Goal: Communication & Community: Answer question/provide support

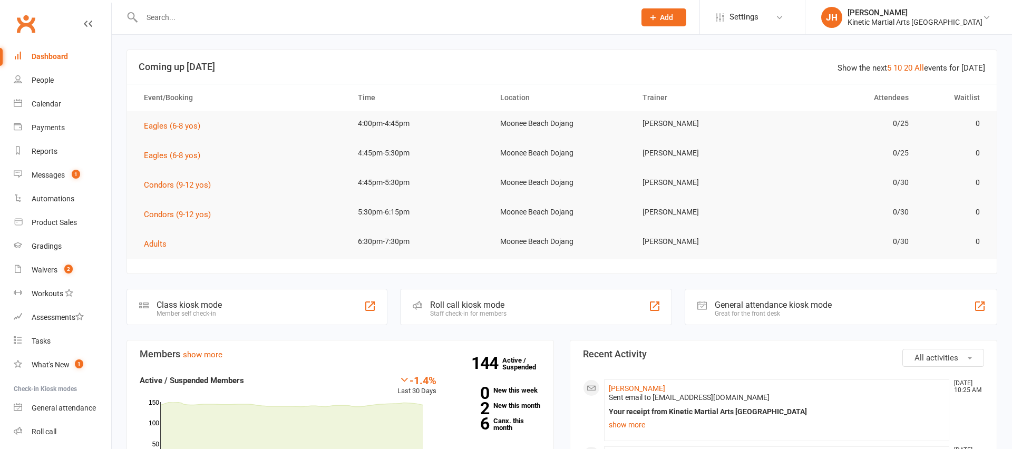
click at [187, 17] on input "text" at bounding box center [383, 17] width 489 height 15
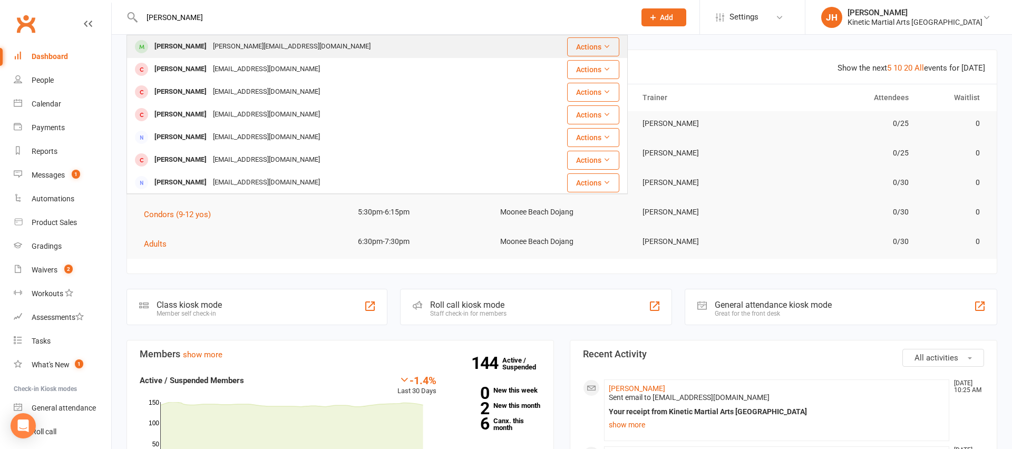
type input "[PERSON_NAME]"
click at [185, 41] on div "[PERSON_NAME]" at bounding box center [180, 46] width 59 height 15
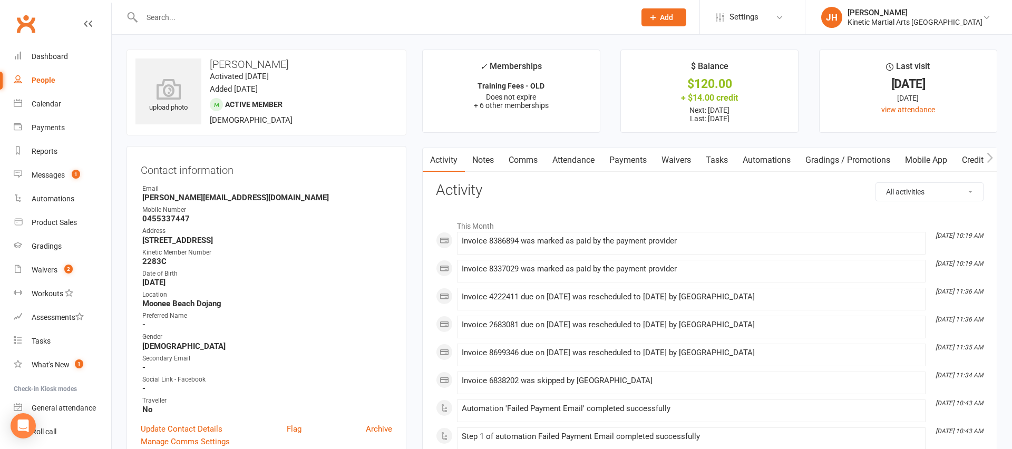
click at [208, 196] on strong "[PERSON_NAME][EMAIL_ADDRESS][DOMAIN_NAME]" at bounding box center [267, 197] width 250 height 9
copy render-form-field "[PERSON_NAME][EMAIL_ADDRESS][DOMAIN_NAME]"
click at [45, 61] on link "Dashboard" at bounding box center [63, 57] width 98 height 24
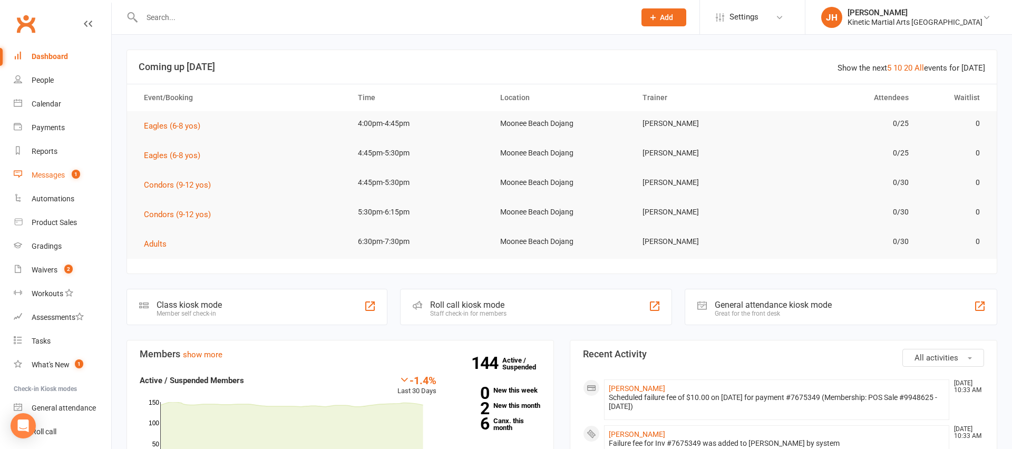
click at [45, 175] on div "Messages" at bounding box center [48, 175] width 33 height 8
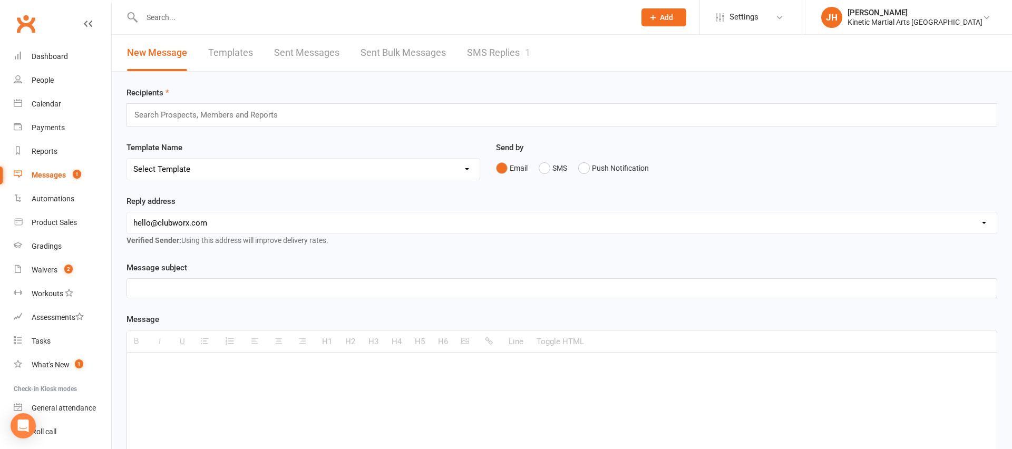
click at [504, 55] on link "SMS Replies 1" at bounding box center [498, 53] width 63 height 36
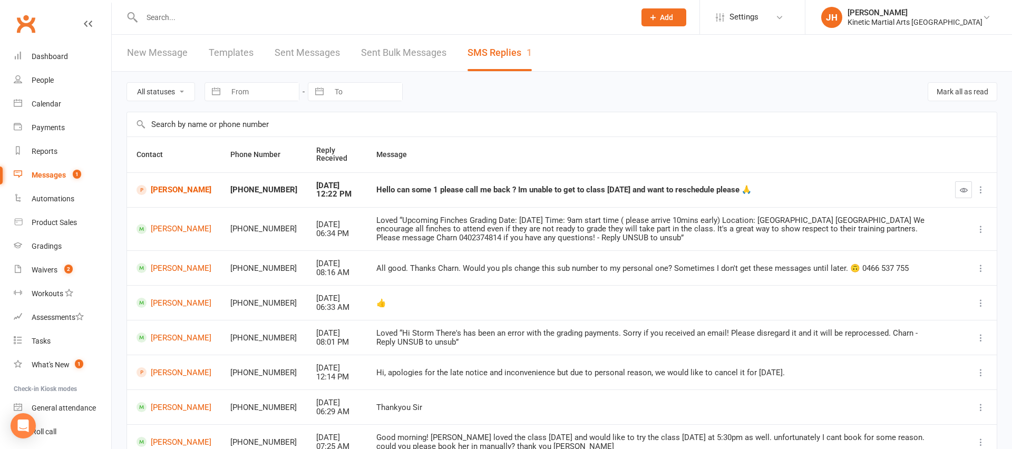
click at [242, 192] on div "[PHONE_NUMBER]" at bounding box center [263, 190] width 67 height 9
copy div "61429515033"
